Goal: Entertainment & Leisure: Consume media (video, audio)

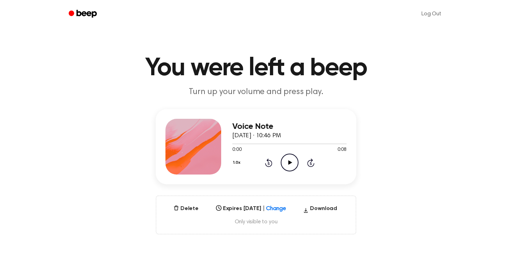
click at [289, 158] on icon "Play Audio" at bounding box center [290, 162] width 18 height 18
click at [286, 166] on icon "Play Audio" at bounding box center [290, 162] width 18 height 18
click at [293, 164] on icon "Play Audio" at bounding box center [290, 162] width 18 height 18
